Goal: Information Seeking & Learning: Learn about a topic

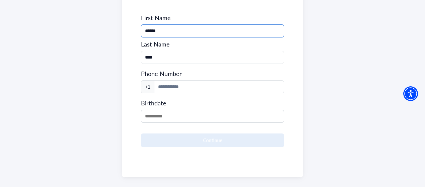
scroll to position [141, 0]
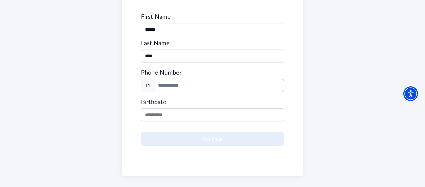
click at [188, 89] on input at bounding box center [219, 85] width 130 height 13
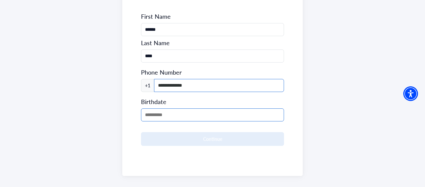
type input "**********"
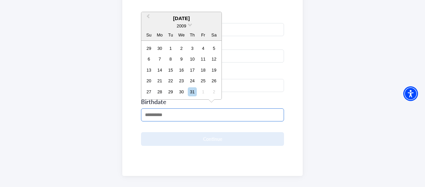
click at [182, 114] on input "MM/DD/YYYY" at bounding box center [212, 114] width 143 height 13
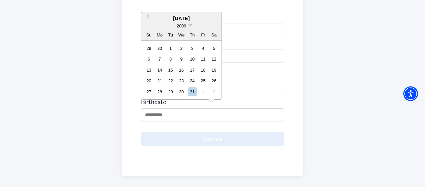
click at [185, 22] on div "2009" at bounding box center [182, 25] width 10 height 7
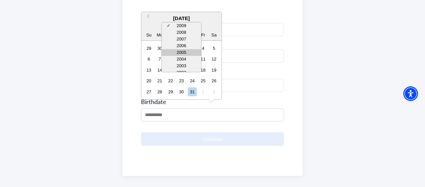
click at [185, 50] on div "2005" at bounding box center [181, 52] width 39 height 7
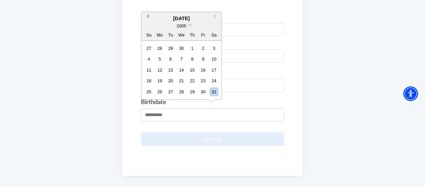
click at [149, 13] on button "Previous Month" at bounding box center [147, 18] width 11 height 11
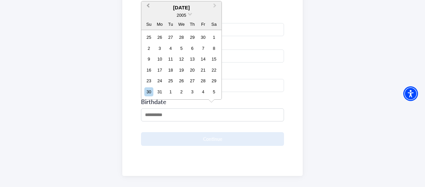
click at [149, 13] on div "2005" at bounding box center [181, 15] width 80 height 7
click at [149, 9] on button "Previous Month" at bounding box center [147, 7] width 11 height 11
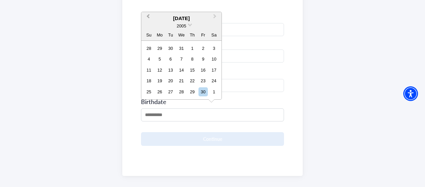
click at [149, 21] on button "Previous Month" at bounding box center [147, 18] width 11 height 11
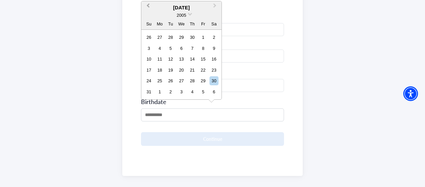
click at [148, 6] on span "Previous Month" at bounding box center [148, 7] width 0 height 10
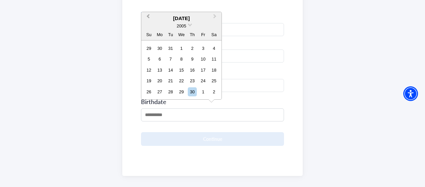
click at [148, 6] on div "**********" at bounding box center [212, 37] width 181 height 275
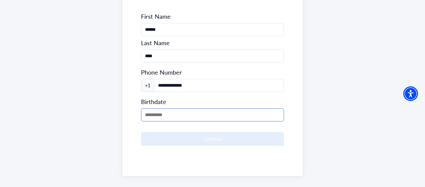
click at [158, 117] on input "MM/DD/YYYY" at bounding box center [212, 114] width 143 height 13
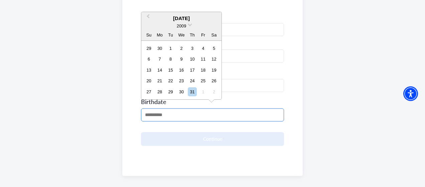
click at [158, 117] on input "MM/DD/YYYY" at bounding box center [212, 114] width 143 height 13
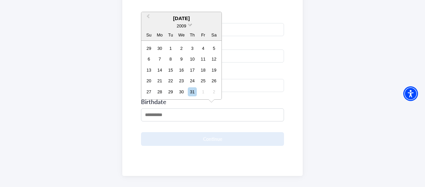
click at [184, 23] on div "2009" at bounding box center [182, 25] width 10 height 7
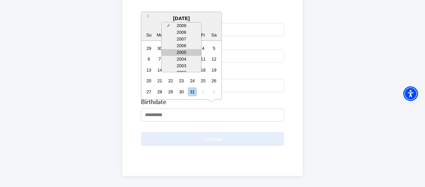
click at [181, 51] on div "2005" at bounding box center [181, 52] width 39 height 7
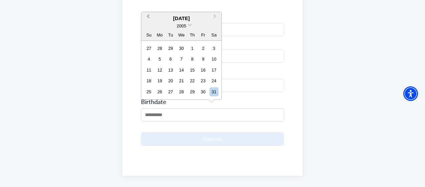
click at [149, 20] on button "Previous Month" at bounding box center [147, 18] width 11 height 11
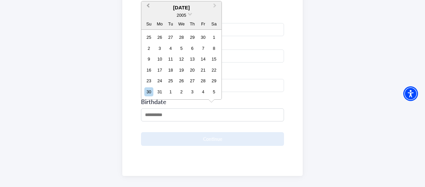
click at [148, 6] on span "Previous Month" at bounding box center [148, 7] width 0 height 10
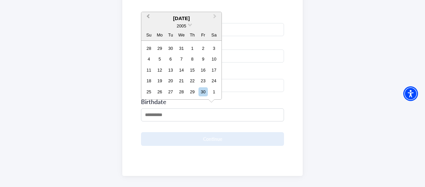
click at [148, 18] on span "Previous Month" at bounding box center [148, 18] width 0 height 10
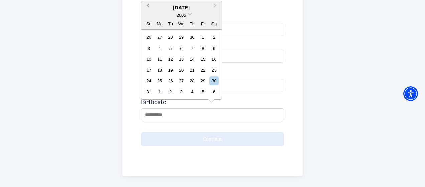
click at [148, 6] on span "Previous Month" at bounding box center [148, 7] width 0 height 10
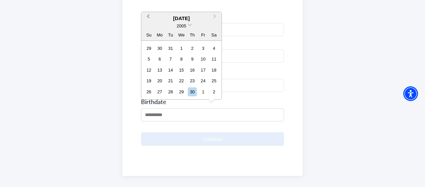
click at [148, 16] on span "Previous Month" at bounding box center [148, 18] width 0 height 10
click at [214, 92] on div "30" at bounding box center [214, 91] width 9 height 9
type input "**********"
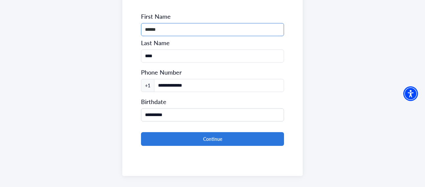
click at [169, 30] on input "******" at bounding box center [212, 29] width 143 height 13
type input "***"
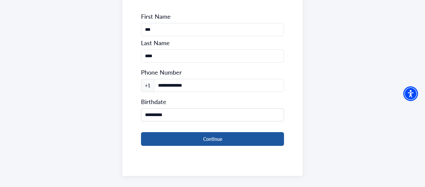
click at [210, 133] on button "Continue" at bounding box center [212, 139] width 143 height 14
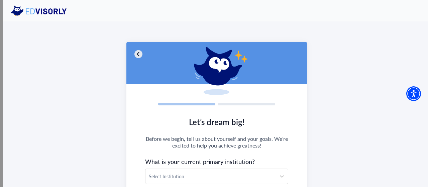
scroll to position [32, 0]
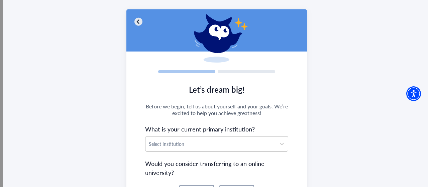
click at [237, 140] on div at bounding box center [211, 144] width 124 height 8
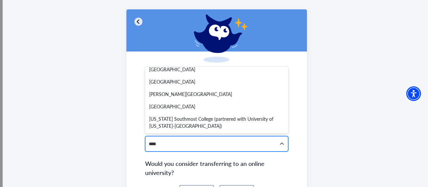
scroll to position [0, 0]
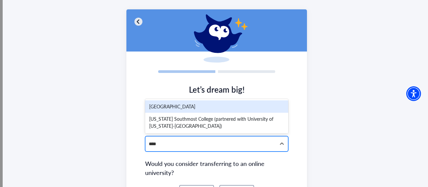
type input "*****"
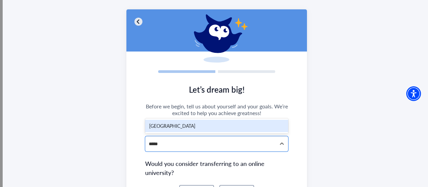
click at [211, 125] on div "[GEOGRAPHIC_DATA]" at bounding box center [216, 126] width 143 height 12
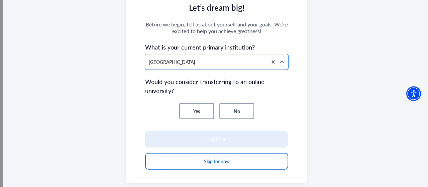
scroll to position [115, 0]
click at [200, 103] on button "Yes" at bounding box center [196, 111] width 35 height 16
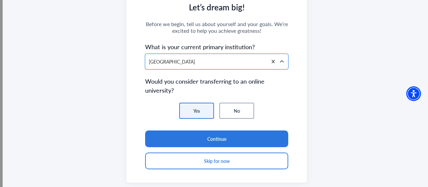
click at [229, 111] on button "No" at bounding box center [236, 111] width 35 height 16
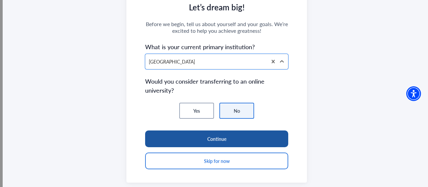
click at [271, 131] on button "Continue" at bounding box center [216, 138] width 143 height 17
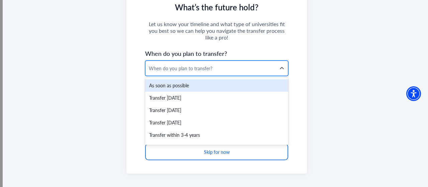
click at [247, 70] on div "When do you plan to transfer?" at bounding box center [211, 68] width 124 height 7
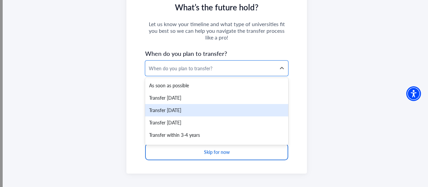
click at [245, 109] on div "Transfer [DATE]" at bounding box center [216, 110] width 143 height 12
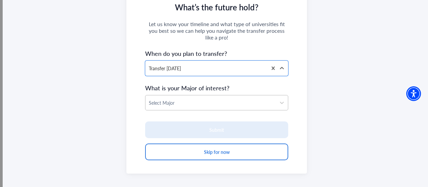
click at [259, 101] on div at bounding box center [211, 103] width 124 height 8
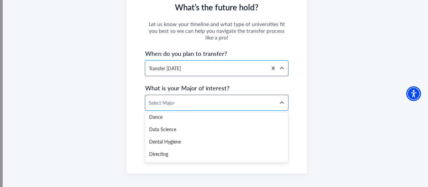
scroll to position [399, 0]
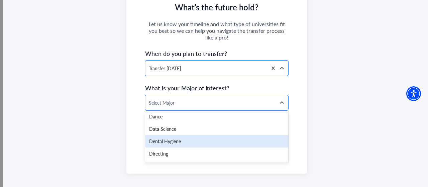
click at [192, 145] on div "Dental Hygiene" at bounding box center [216, 141] width 143 height 12
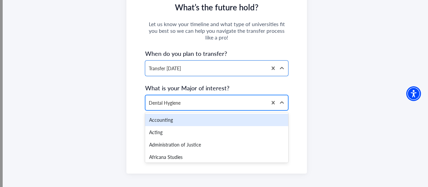
click at [251, 103] on div at bounding box center [206, 103] width 115 height 8
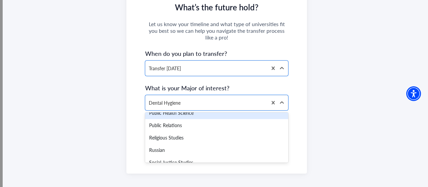
scroll to position [1207, 0]
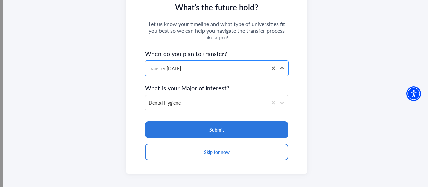
click at [307, 107] on div "What’s the future hold? Let us know your timeline and what type of universities…" at bounding box center [217, 50] width 428 height 287
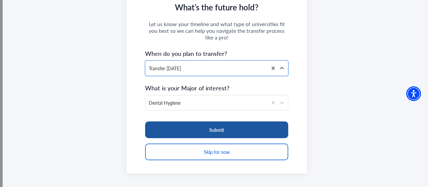
click at [275, 128] on button "Submit" at bounding box center [216, 129] width 143 height 17
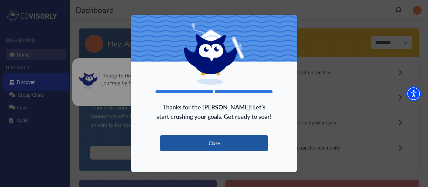
click at [219, 141] on button "Close" at bounding box center [214, 143] width 108 height 16
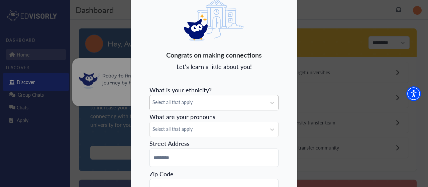
scroll to position [20, 0]
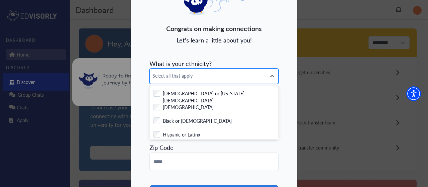
click at [214, 83] on div "7 results available. Use Up and Down to choose options, press Enter to select t…" at bounding box center [213, 76] width 129 height 15
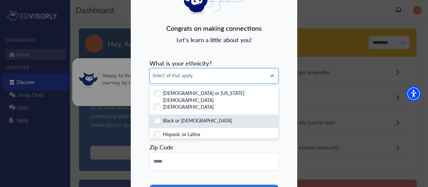
click at [213, 118] on label "Black or [DEMOGRAPHIC_DATA]" at bounding box center [197, 121] width 69 height 8
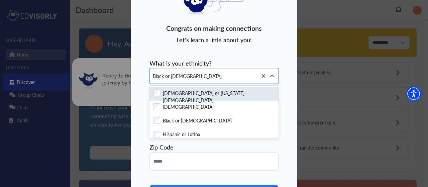
scroll to position [46, 0]
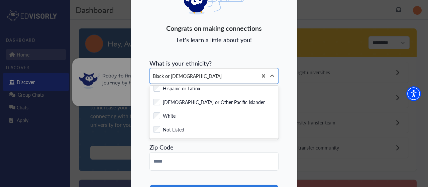
click at [243, 51] on div "Congrats on making connections Let's learn a little about you! What is your eth…" at bounding box center [213, 102] width 167 height 278
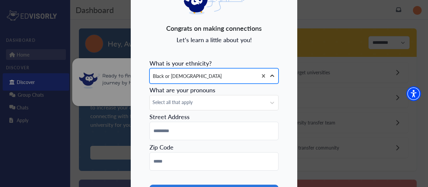
click at [271, 76] on icon at bounding box center [272, 76] width 7 height 7
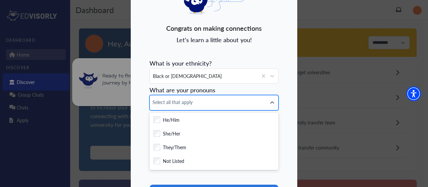
click at [252, 102] on span "Select all that apply" at bounding box center [207, 102] width 111 height 7
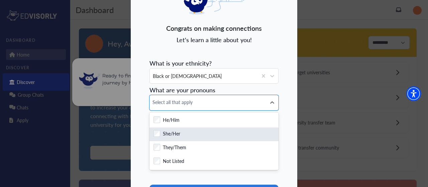
click at [232, 140] on div "Checkbox field She/Her" at bounding box center [213, 134] width 129 height 14
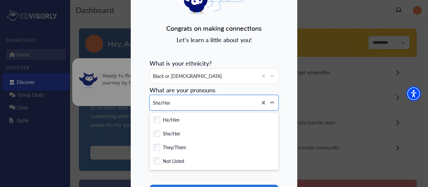
click at [134, 106] on div "Congrats on making connections Let's learn a little about you! What is your eth…" at bounding box center [213, 102] width 167 height 278
click at [231, 53] on div "Congrats on making connections Let's learn a little about you! What is your eth…" at bounding box center [213, 102] width 167 height 278
click at [280, 88] on div "Congrats on making connections Let's learn a little about you! What is your eth…" at bounding box center [213, 102] width 167 height 278
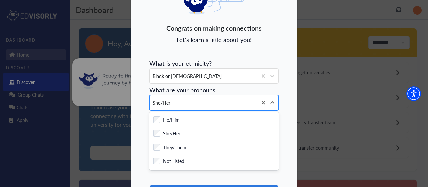
click at [277, 109] on div "She/Her" at bounding box center [213, 102] width 129 height 15
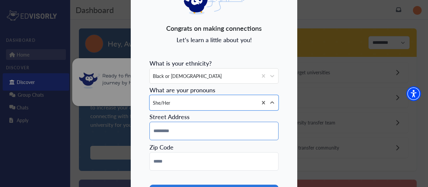
click at [233, 130] on input at bounding box center [213, 131] width 129 height 18
type input "**********"
type input "*****"
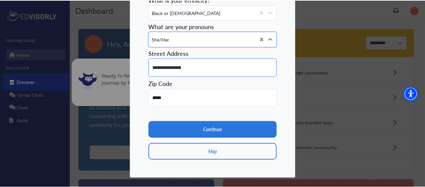
scroll to position [110, 0]
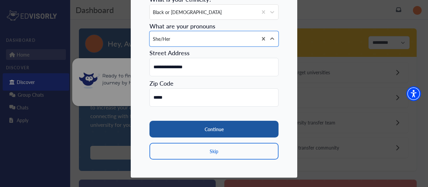
click at [231, 124] on button "Continue" at bounding box center [213, 129] width 129 height 17
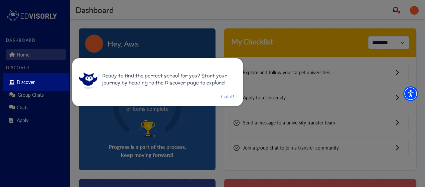
click at [222, 97] on button "Got it!" at bounding box center [228, 96] width 14 height 8
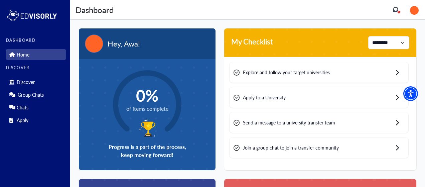
click at [331, 68] on div "Explore and follow your target universities" at bounding box center [319, 72] width 179 height 20
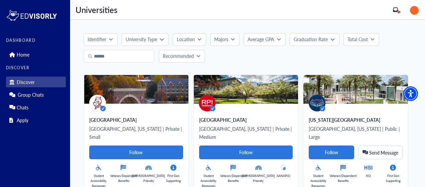
click at [364, 38] on p "Total Cost" at bounding box center [358, 39] width 20 height 7
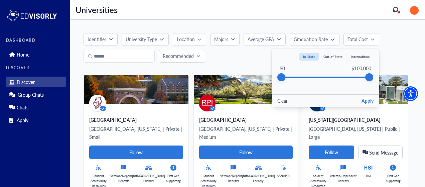
click at [338, 55] on button "Out of State" at bounding box center [333, 57] width 26 height 8
click at [388, 42] on div "Identifier University Type Location Majors Average GPA Graduation Rate Total Co…" at bounding box center [248, 39] width 328 height 13
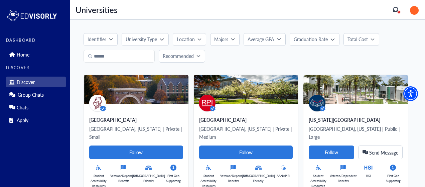
click at [369, 43] on button "Total Cost" at bounding box center [362, 39] width 36 height 13
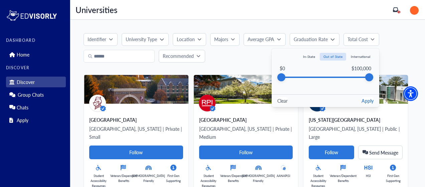
click at [369, 101] on button "Apply" at bounding box center [368, 100] width 12 height 7
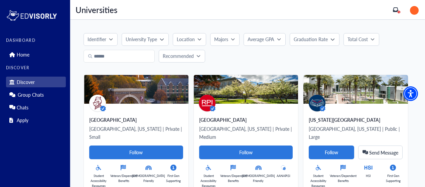
click at [362, 40] on p "Total Cost" at bounding box center [358, 39] width 20 height 7
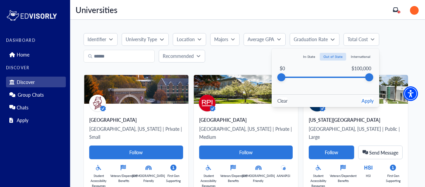
click at [369, 98] on button "Apply" at bounding box center [368, 100] width 12 height 7
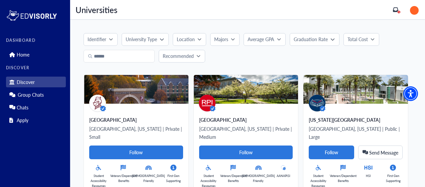
click at [346, 35] on button "Total Cost" at bounding box center [362, 39] width 36 height 13
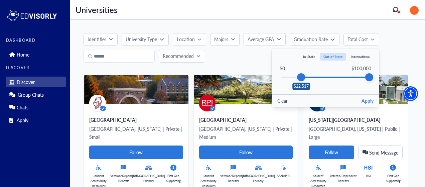
drag, startPoint x: 281, startPoint y: 77, endPoint x: 300, endPoint y: 81, distance: 19.9
click at [300, 81] on div "$0 $100,000 $22,517" at bounding box center [326, 77] width 92 height 25
drag, startPoint x: 368, startPoint y: 77, endPoint x: 339, endPoint y: 79, distance: 29.4
click at [339, 79] on div "$66,619" at bounding box center [340, 77] width 8 height 8
click at [367, 99] on button "Apply" at bounding box center [368, 100] width 12 height 7
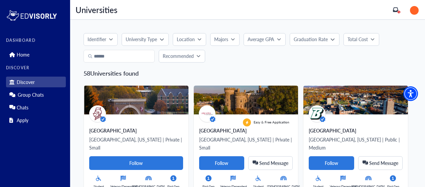
click at [153, 39] on p "University Type" at bounding box center [141, 39] width 31 height 7
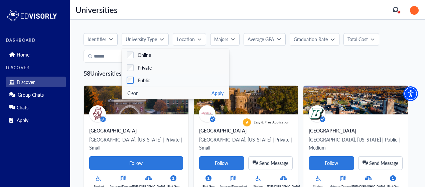
click at [154, 79] on label "Public" at bounding box center [176, 80] width 108 height 13
click at [149, 71] on label "Private" at bounding box center [176, 67] width 108 height 13
click at [218, 90] on button "Apply" at bounding box center [218, 93] width 12 height 7
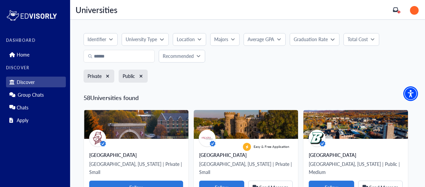
click at [198, 37] on icon "button" at bounding box center [200, 39] width 4 height 4
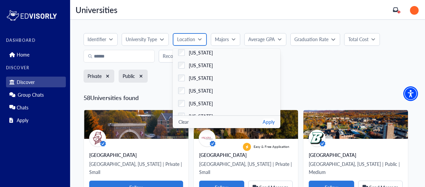
scroll to position [66, 0]
click at [206, 82] on label "[US_STATE]" at bounding box center [227, 77] width 108 height 13
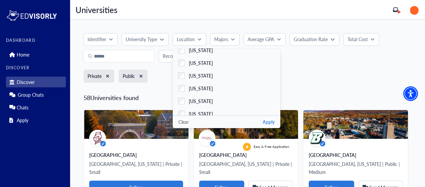
scroll to position [221, 0]
click at [208, 86] on span "[US_STATE]" at bounding box center [201, 87] width 24 height 7
click at [207, 78] on label "[US_STATE]" at bounding box center [227, 75] width 108 height 13
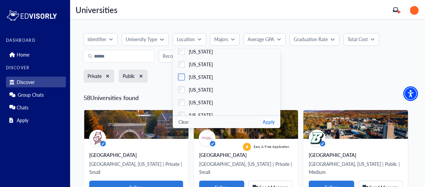
click at [213, 77] on label "[US_STATE]" at bounding box center [227, 77] width 108 height 13
click at [210, 88] on label "[US_STATE]" at bounding box center [227, 89] width 108 height 13
click at [217, 100] on label "[US_STATE]" at bounding box center [227, 102] width 108 height 13
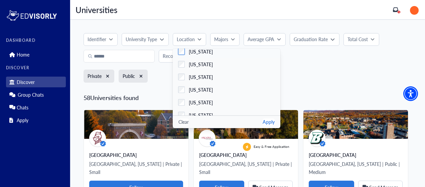
click at [223, 55] on label "[US_STATE]" at bounding box center [227, 51] width 108 height 13
click at [204, 69] on label "[US_STATE]" at bounding box center [227, 66] width 108 height 13
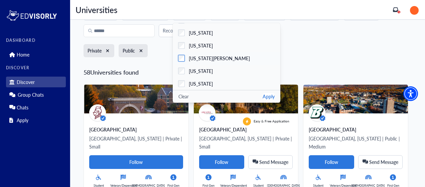
scroll to position [26, 0]
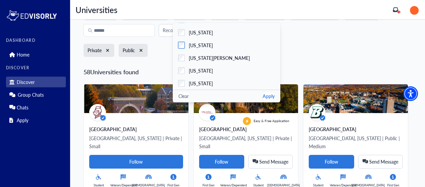
click at [223, 45] on label "[US_STATE]" at bounding box center [227, 45] width 108 height 13
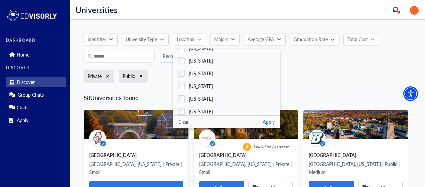
scroll to position [86, 0]
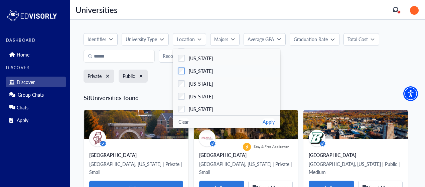
click at [208, 72] on span "[US_STATE]" at bounding box center [201, 71] width 24 height 7
click at [269, 124] on button "Apply" at bounding box center [269, 121] width 12 height 7
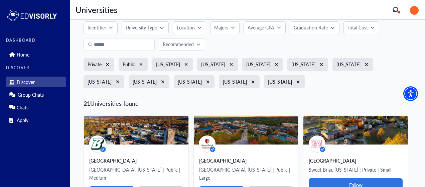
scroll to position [0, 0]
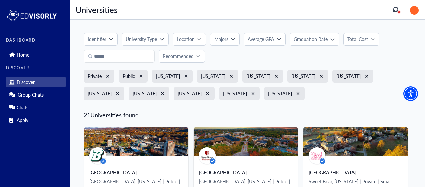
click at [225, 38] on p "Majors" at bounding box center [221, 39] width 14 height 7
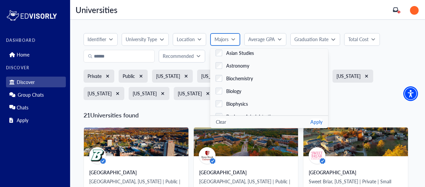
scroll to position [168, 0]
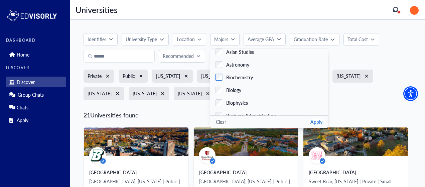
click at [251, 74] on span "Biochemistry" at bounding box center [239, 77] width 27 height 7
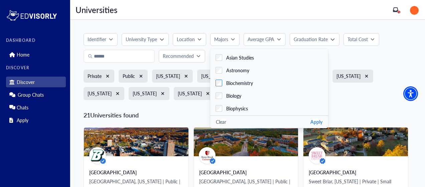
scroll to position [167, 0]
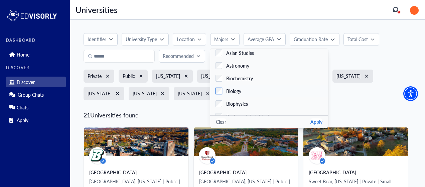
click at [245, 95] on label "Biology" at bounding box center [269, 91] width 118 height 13
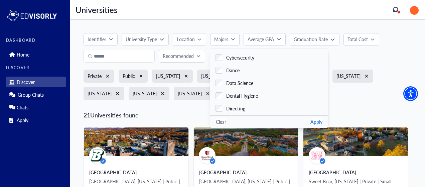
scroll to position [393, 0]
click at [259, 91] on label "Dental Hygiene" at bounding box center [269, 93] width 118 height 13
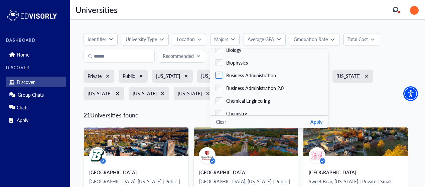
scroll to position [209, 0]
click at [260, 76] on span "Business Administration" at bounding box center [251, 75] width 50 height 7
click at [263, 83] on label "Business Administration 2.0" at bounding box center [269, 87] width 118 height 13
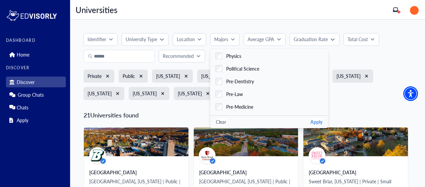
scroll to position [1130, 0]
click at [262, 84] on label "Pre-Dentistry" at bounding box center [269, 81] width 118 height 13
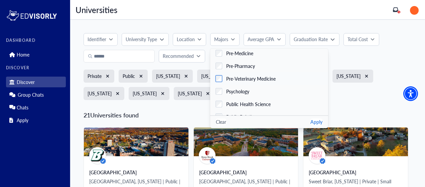
scroll to position [1197, 0]
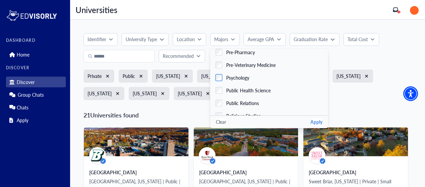
click at [286, 76] on label "Psychology" at bounding box center [269, 77] width 118 height 13
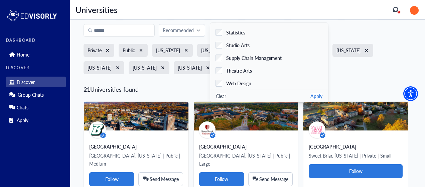
scroll to position [26, 0]
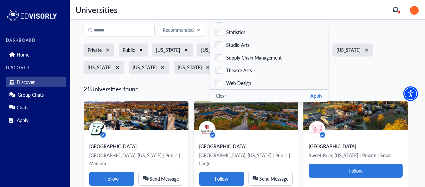
click at [311, 96] on button "Apply" at bounding box center [317, 95] width 12 height 7
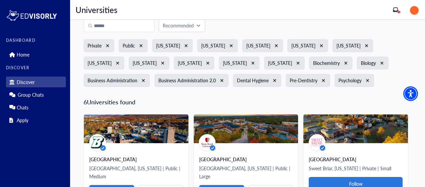
scroll to position [0, 0]
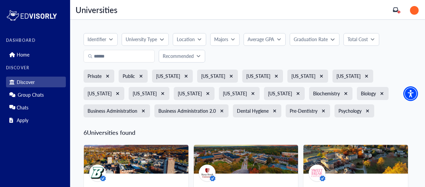
click at [366, 41] on p "Total Cost" at bounding box center [358, 39] width 20 height 7
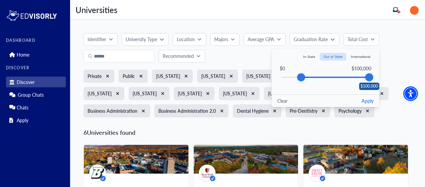
drag, startPoint x: 342, startPoint y: 80, endPoint x: 369, endPoint y: 84, distance: 27.7
click at [369, 81] on div "$100,000" at bounding box center [369, 77] width 8 height 8
click at [368, 102] on button "Apply" at bounding box center [368, 100] width 12 height 7
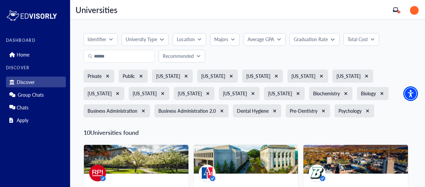
click at [352, 36] on p "Total Cost" at bounding box center [358, 39] width 20 height 7
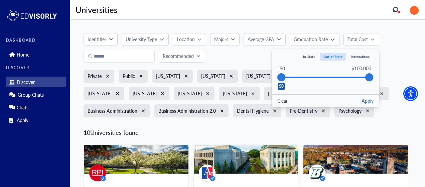
drag, startPoint x: 300, startPoint y: 76, endPoint x: 259, endPoint y: 79, distance: 40.9
click at [259, 79] on div "Identifier University Type Online Private Public Clear Apply Location [US_STATE…" at bounding box center [248, 77] width 328 height 89
click at [364, 101] on button "Apply" at bounding box center [368, 100] width 12 height 7
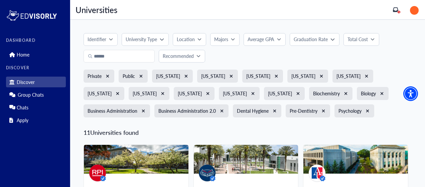
click at [204, 55] on button "Recommended" at bounding box center [182, 56] width 46 height 13
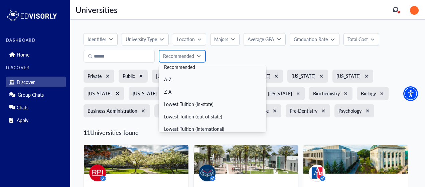
scroll to position [7, 0]
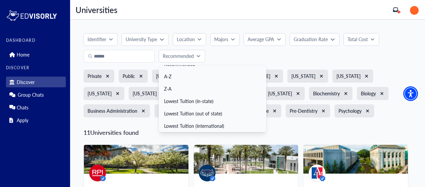
click at [234, 56] on div "Recommended Recommended A-Z Z-A Lowest Tuition (in-state) Lowest Tuition (out o…" at bounding box center [248, 56] width 328 height 13
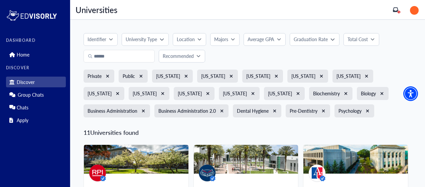
click at [360, 37] on p "Total Cost" at bounding box center [358, 39] width 20 height 7
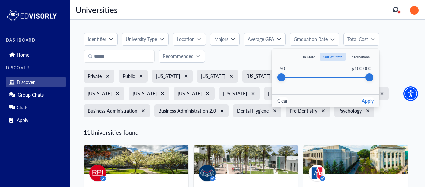
click at [360, 58] on button "International" at bounding box center [360, 57] width 27 height 8
click at [371, 102] on button "Apply" at bounding box center [368, 100] width 12 height 7
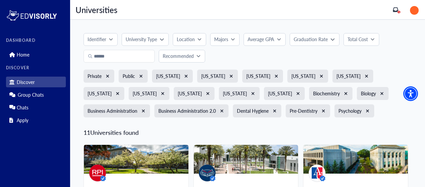
click at [183, 37] on p "Location" at bounding box center [186, 39] width 18 height 7
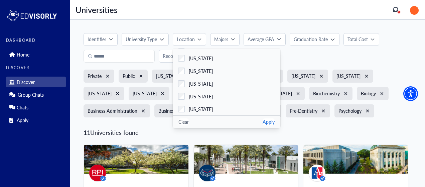
click at [183, 124] on button "Clear" at bounding box center [184, 121] width 10 height 7
click at [273, 123] on button "Apply" at bounding box center [269, 121] width 12 height 7
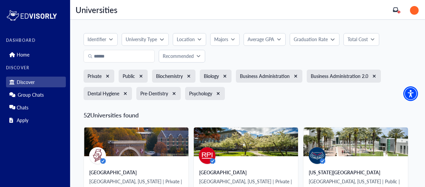
click at [364, 39] on p "Total Cost" at bounding box center [358, 39] width 20 height 7
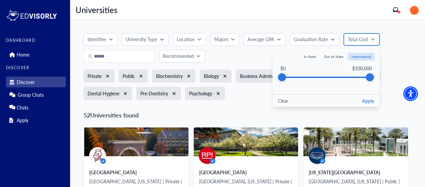
click at [364, 39] on p "Total Cost" at bounding box center [358, 39] width 20 height 7
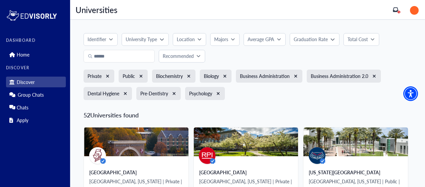
click at [364, 42] on p "Total Cost" at bounding box center [358, 39] width 20 height 7
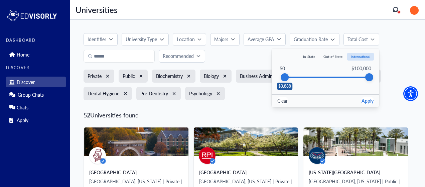
drag, startPoint x: 280, startPoint y: 77, endPoint x: 284, endPoint y: 77, distance: 3.7
click at [284, 77] on div "$3,888" at bounding box center [285, 77] width 8 height 8
click at [363, 103] on button "Apply" at bounding box center [368, 100] width 12 height 7
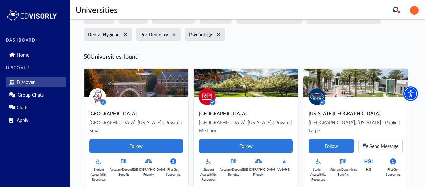
scroll to position [0, 0]
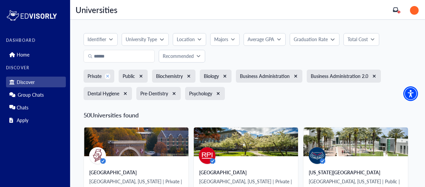
click at [108, 75] on icon "xmark" at bounding box center [108, 76] width 4 height 5
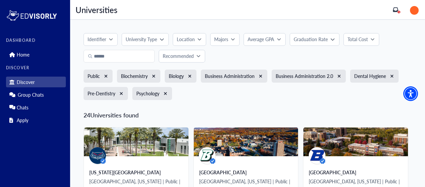
click at [258, 41] on p "Average GPA" at bounding box center [261, 39] width 27 height 7
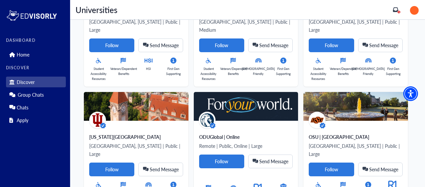
scroll to position [160, 0]
